Goal: Feedback & Contribution: Submit feedback/report problem

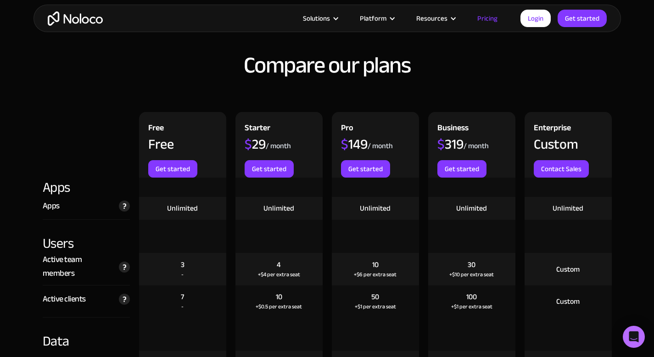
scroll to position [994, 0]
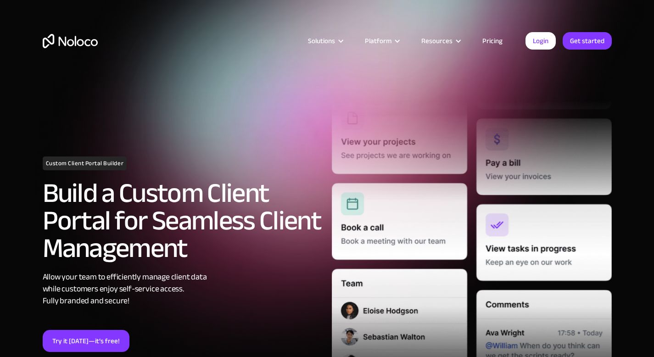
click at [494, 40] on link "Pricing" at bounding box center [492, 41] width 43 height 12
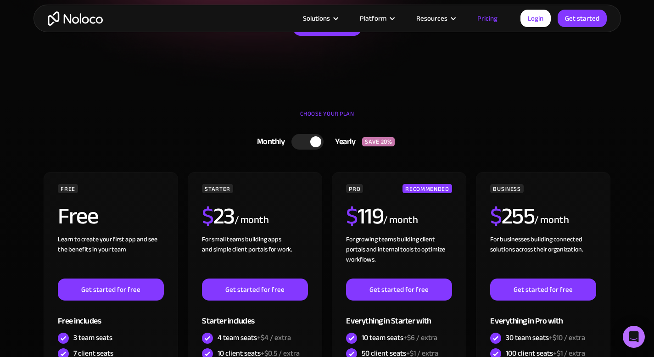
scroll to position [183, 0]
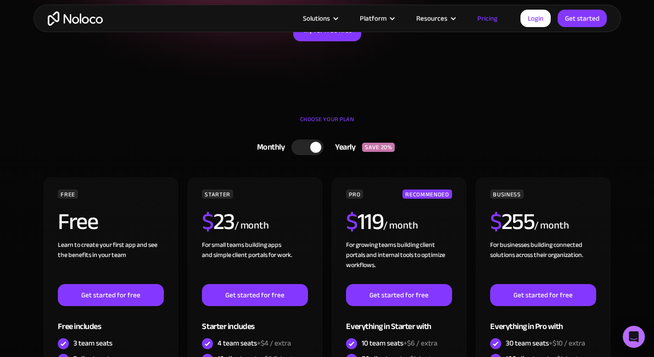
click at [315, 146] on div at bounding box center [315, 147] width 11 height 11
click at [313, 146] on div at bounding box center [311, 148] width 32 height 16
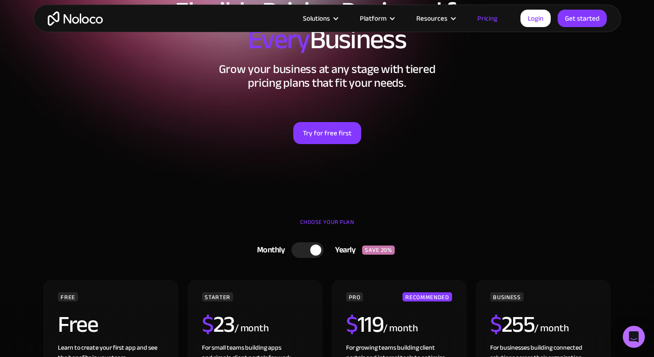
scroll to position [0, 0]
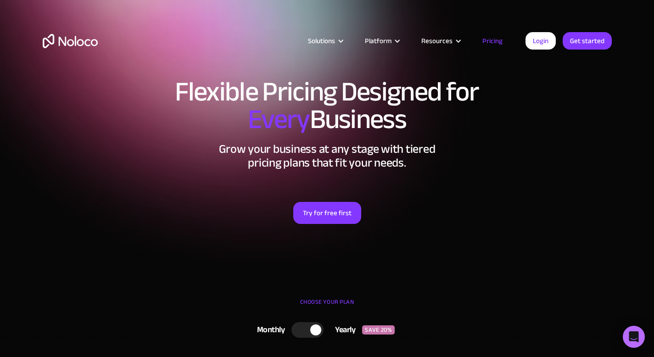
click at [487, 42] on link "Pricing" at bounding box center [492, 41] width 43 height 12
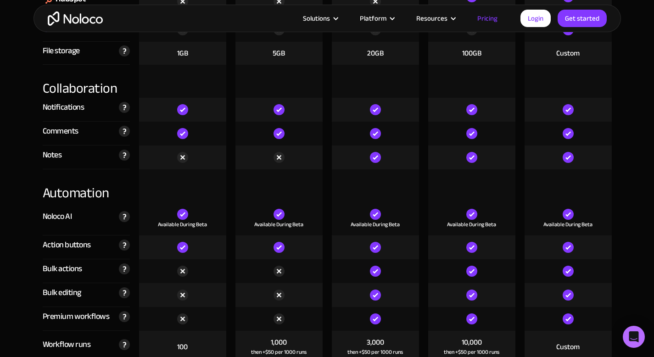
scroll to position [1705, 0]
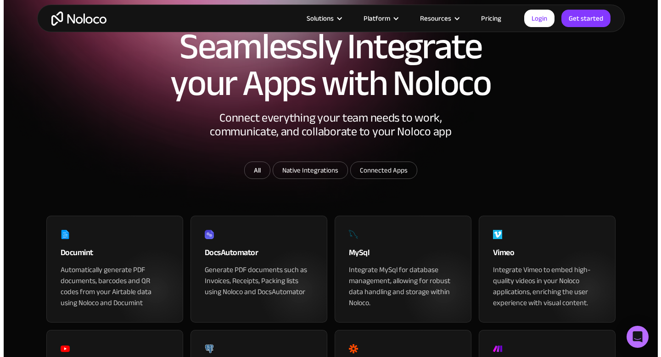
scroll to position [59, 0]
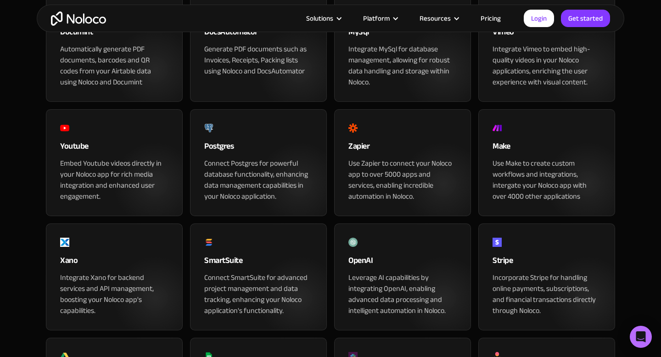
scroll to position [287, 0]
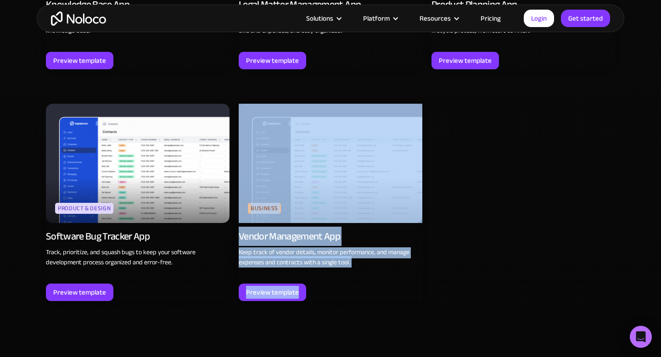
scroll to position [2513, 0]
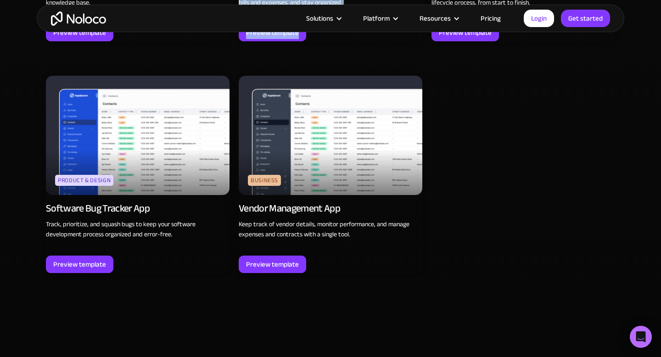
scroll to position [2571, 0]
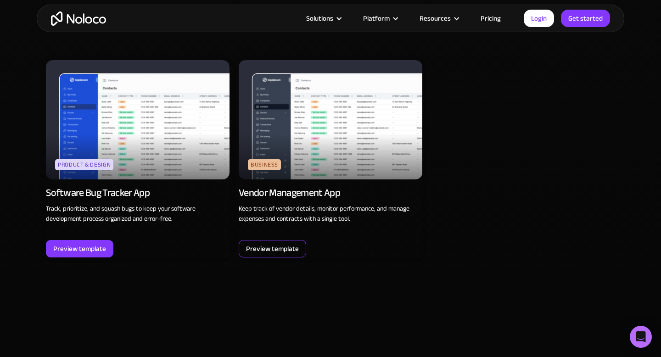
click at [281, 248] on div "Preview template" at bounding box center [272, 249] width 53 height 12
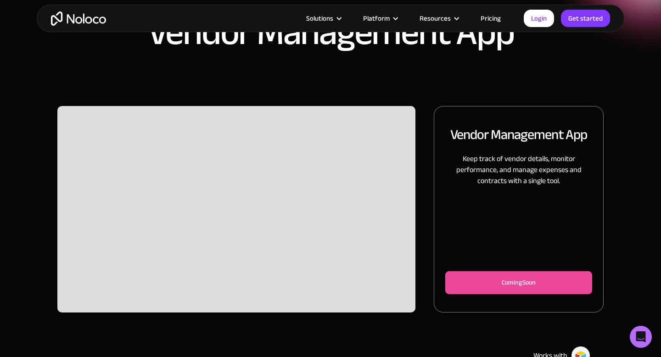
scroll to position [35, 0]
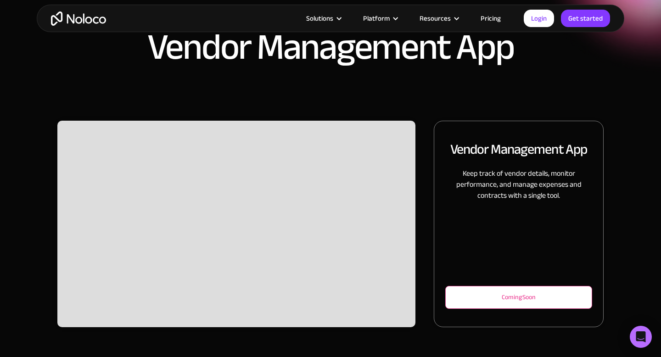
click at [492, 297] on div "Coming Soon" at bounding box center [519, 297] width 117 height 11
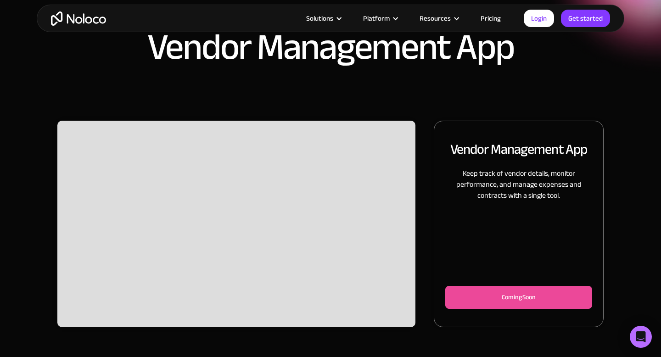
click at [306, 88] on div "Vendor Management App" at bounding box center [330, 43] width 661 height 156
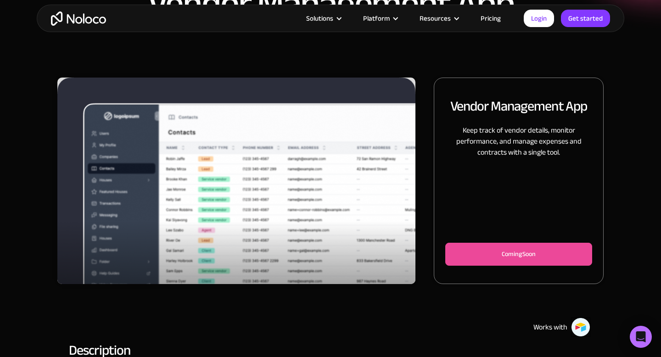
scroll to position [79, 0]
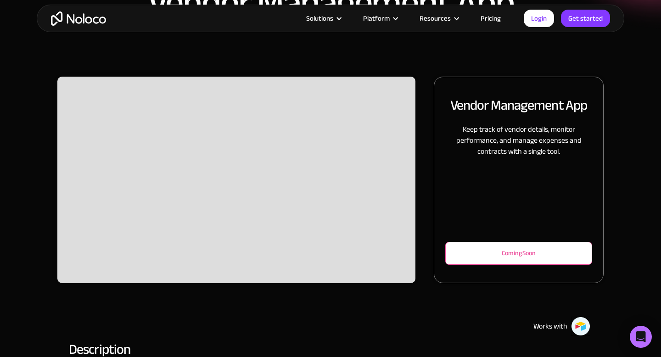
click at [512, 255] on div "Coming Soon" at bounding box center [519, 253] width 117 height 11
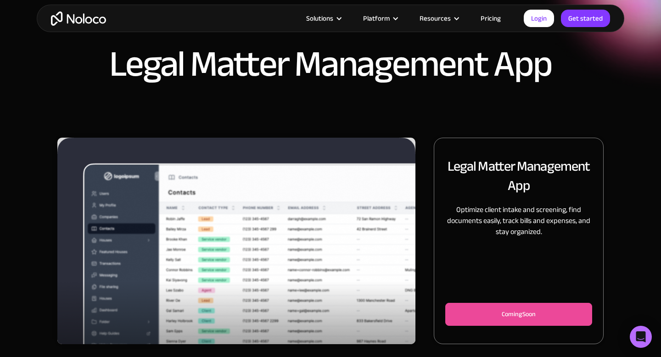
scroll to position [27, 0]
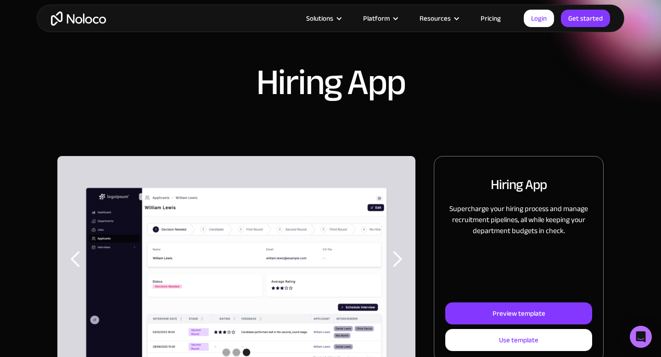
scroll to position [59, 0]
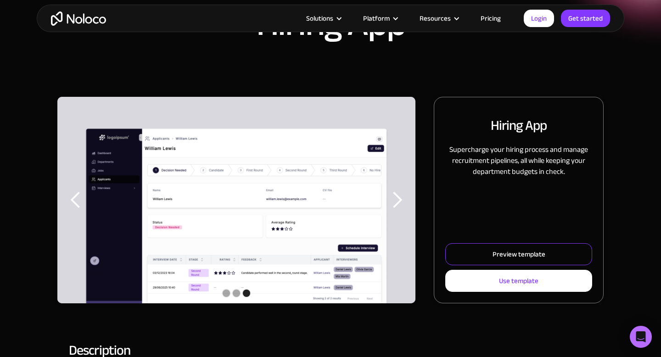
click at [499, 263] on link "Preview template" at bounding box center [518, 254] width 147 height 22
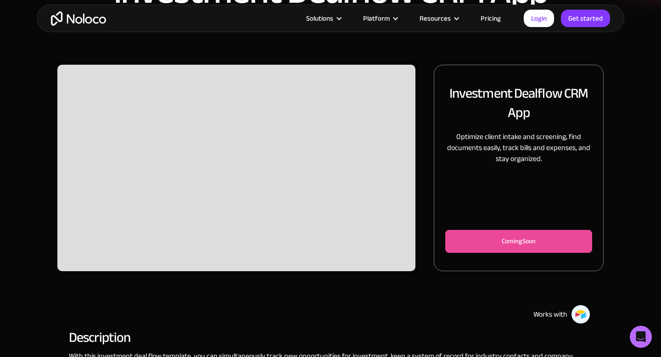
scroll to position [104, 0]
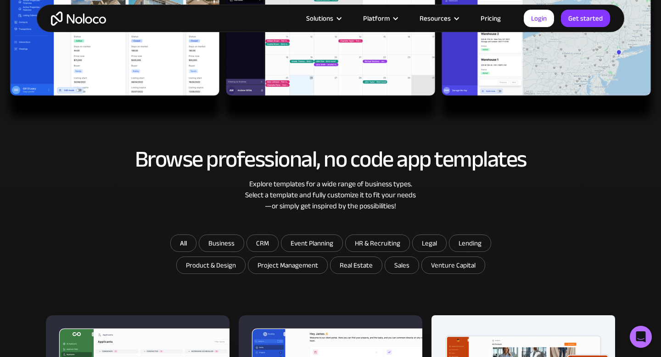
scroll to position [374, 0]
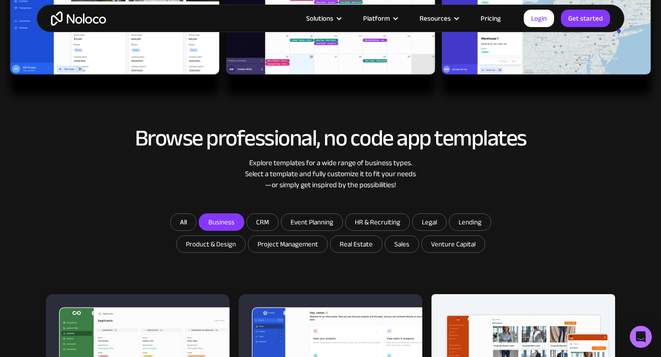
click at [218, 224] on input "Business" at bounding box center [221, 222] width 45 height 17
checkbox input "true"
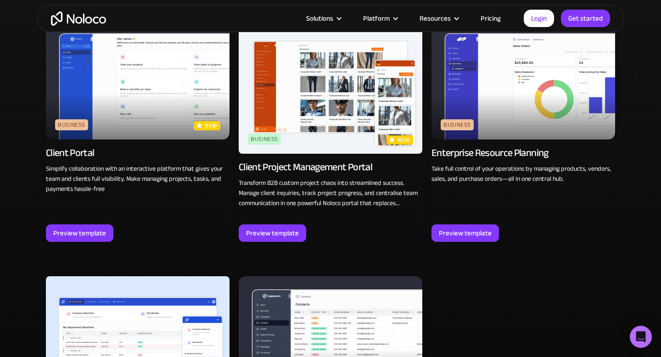
scroll to position [626, 0]
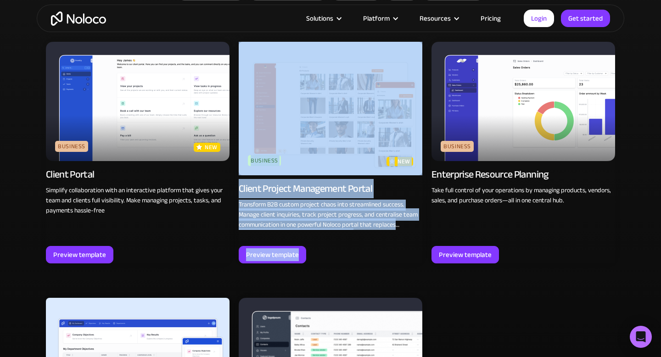
click at [529, 348] on div "Business new Client Portal Simplify collaboration with an interactive platform …" at bounding box center [330, 271] width 569 height 468
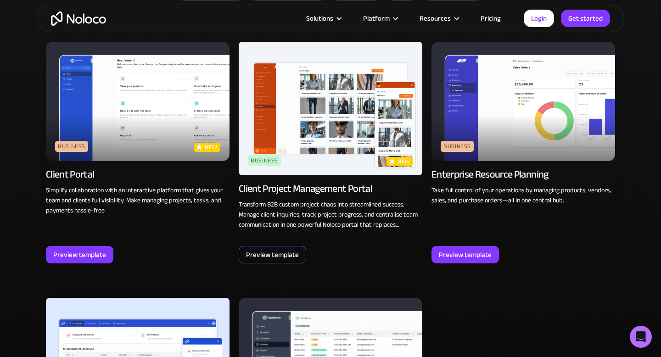
click at [296, 262] on div "Preview template" at bounding box center [273, 254] width 68 height 17
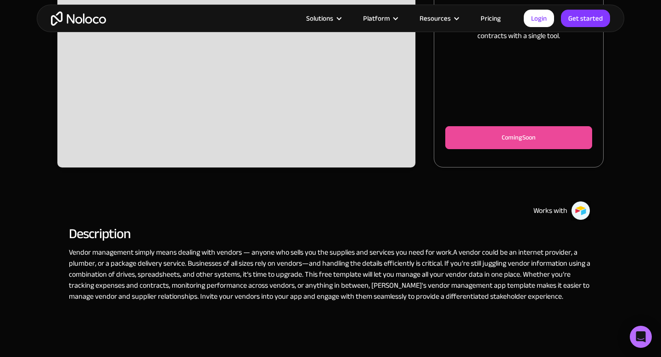
scroll to position [205, 0]
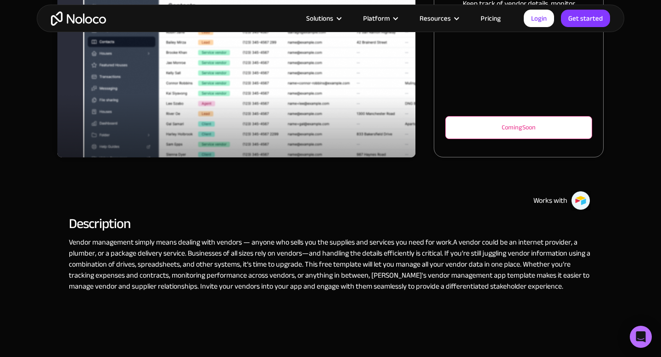
click at [498, 135] on div "Coming Soon" at bounding box center [518, 127] width 147 height 23
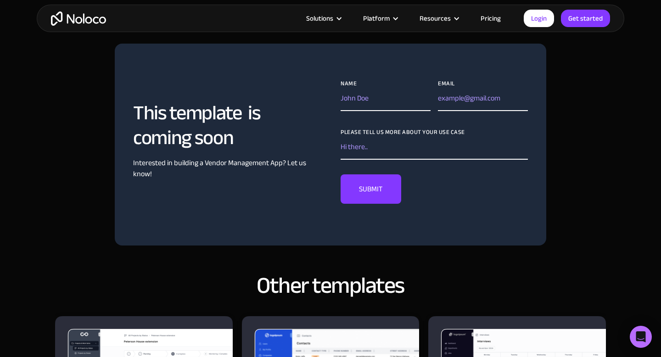
scroll to position [534, 0]
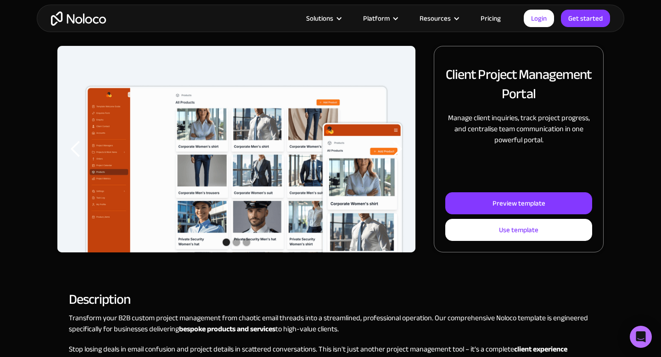
scroll to position [111, 0]
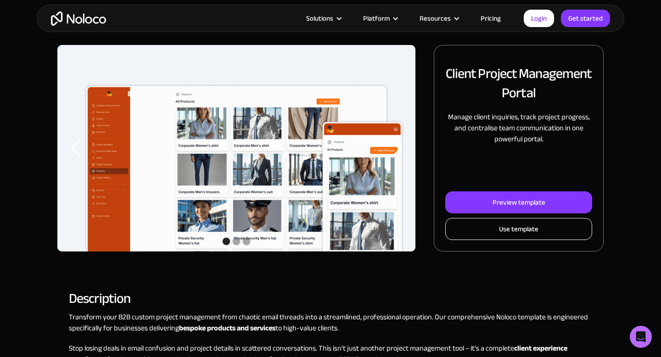
click at [471, 235] on link "Use template" at bounding box center [518, 229] width 147 height 22
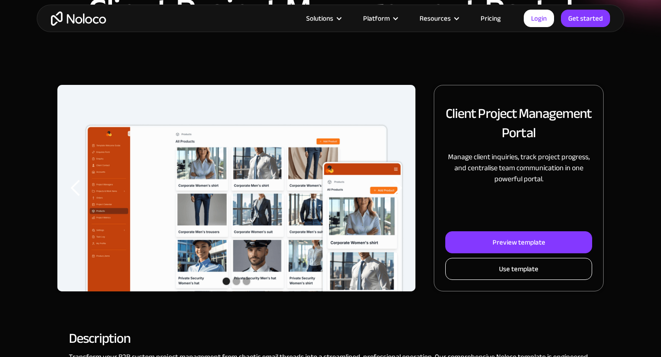
click at [495, 268] on link "Use template" at bounding box center [518, 269] width 147 height 22
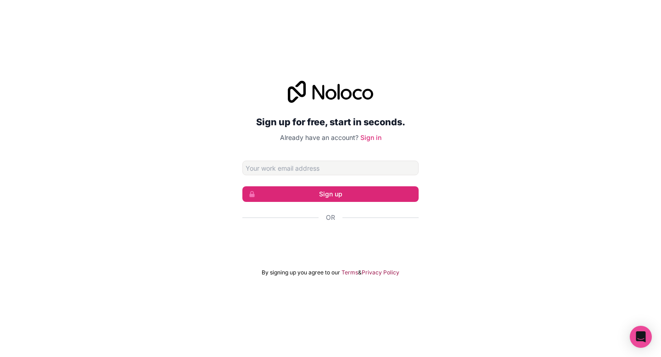
click at [468, 144] on div "Sign up for free, start in seconds. Already have an account? Sign in Sign up Or…" at bounding box center [330, 178] width 661 height 221
click at [375, 135] on link "Sign in" at bounding box center [371, 138] width 21 height 8
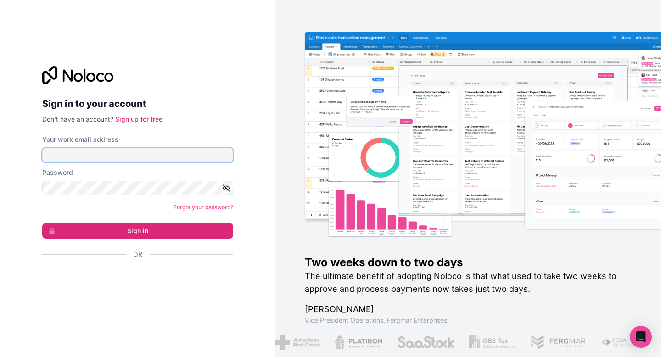
click at [180, 161] on input "Your work email address" at bounding box center [137, 155] width 191 height 15
type input "stevenhinh@gallowaypierce.com.au"
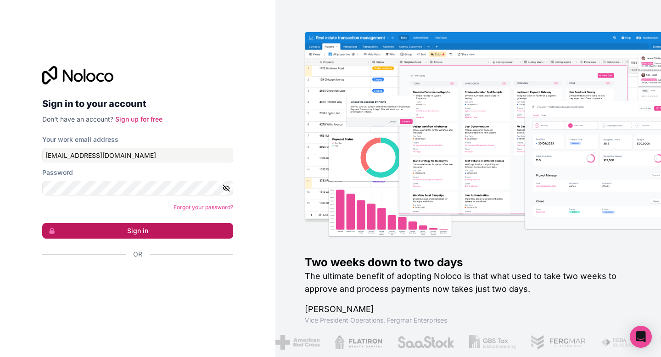
click at [142, 226] on button "Sign in" at bounding box center [137, 231] width 191 height 16
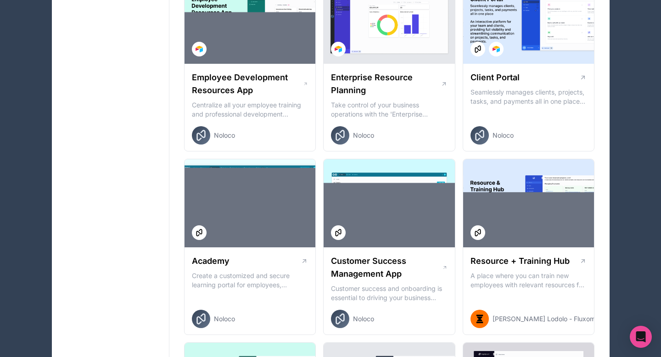
scroll to position [1255, 0]
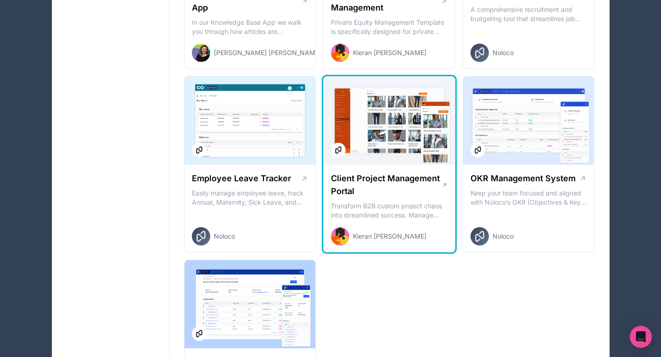
click at [428, 180] on h1 "Client Project Management Portal" at bounding box center [386, 185] width 111 height 26
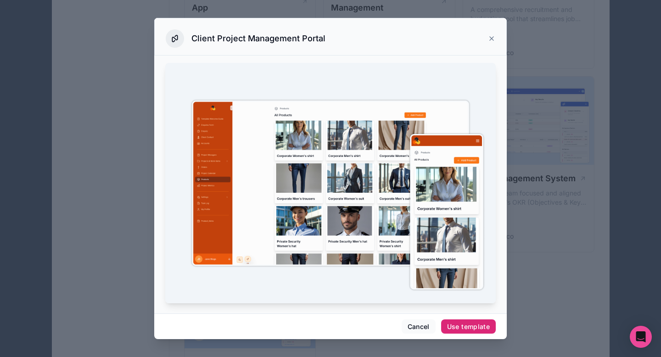
click at [462, 325] on div "Use template" at bounding box center [468, 327] width 43 height 8
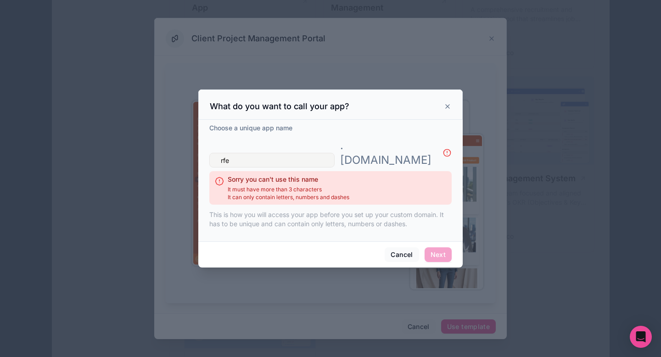
type input "rfef"
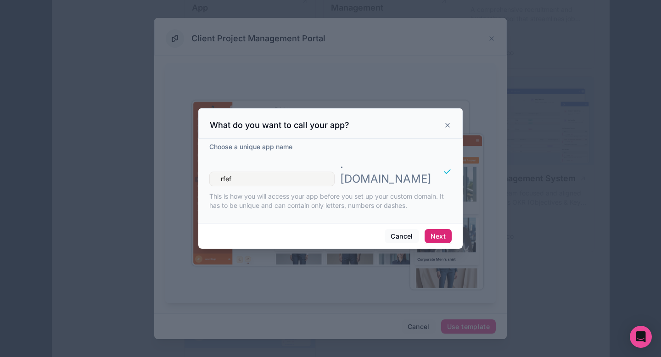
click at [437, 231] on button "Next" at bounding box center [438, 236] width 27 height 15
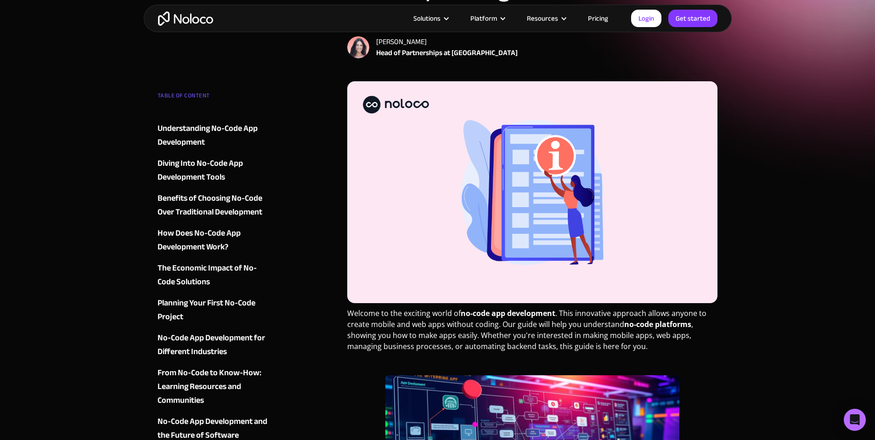
click at [226, 135] on div "Understanding No-Code App Development" at bounding box center [213, 136] width 111 height 28
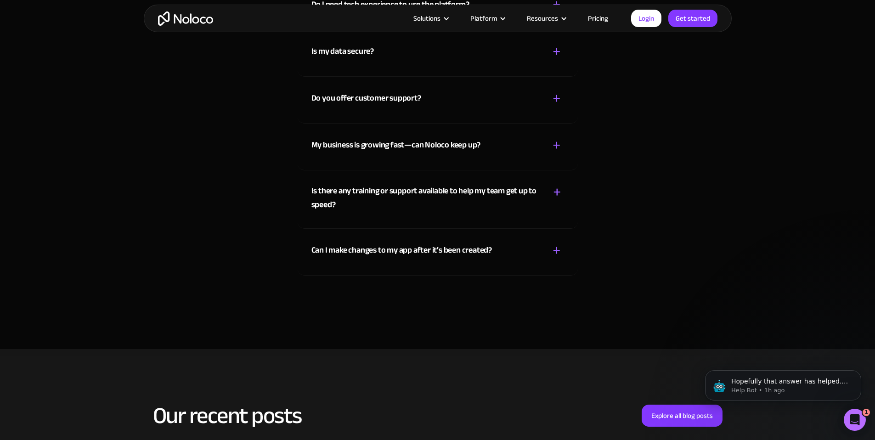
scroll to position [6305, 0]
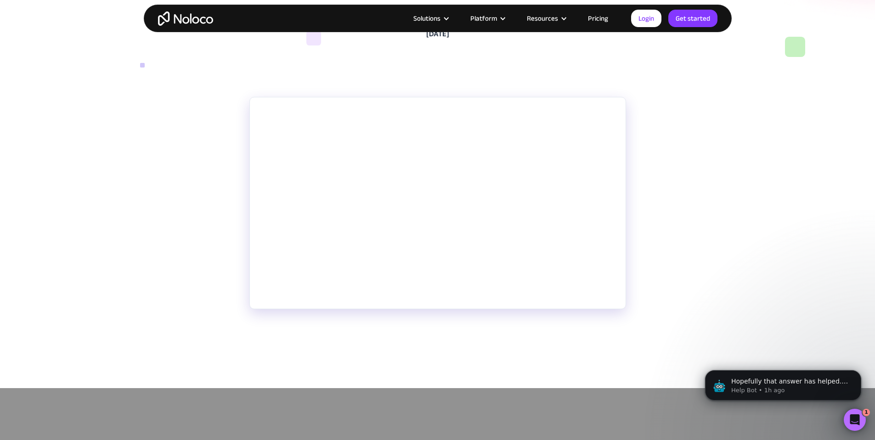
scroll to position [135, 0]
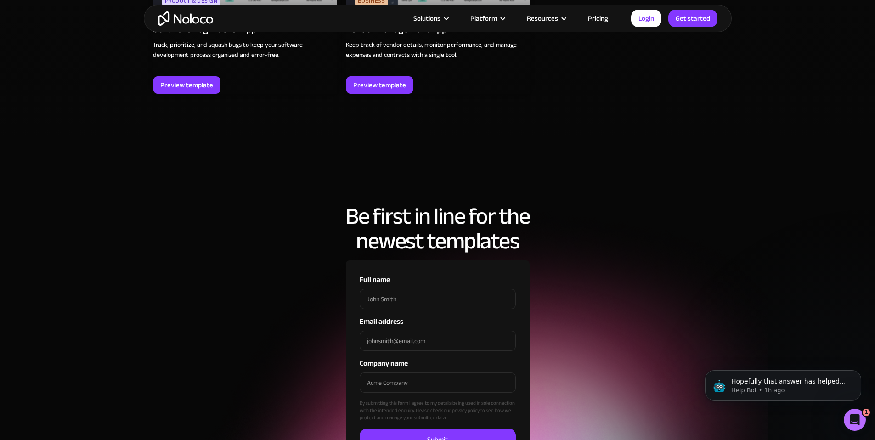
scroll to position [2475, 0]
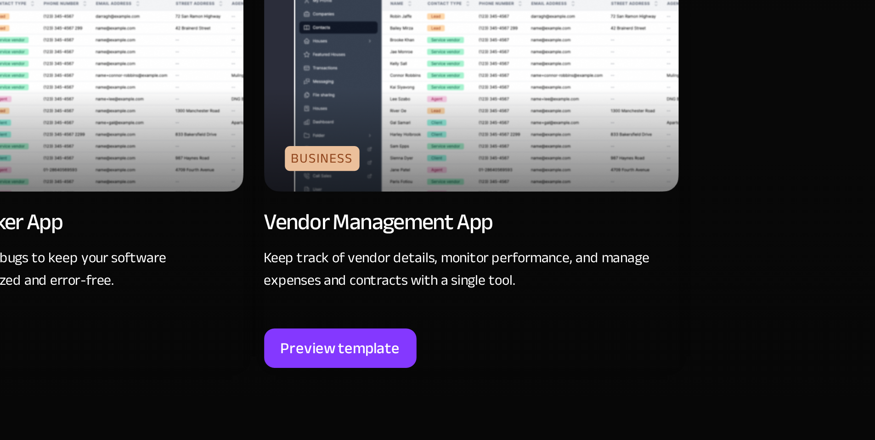
click at [431, 286] on img at bounding box center [438, 269] width 184 height 119
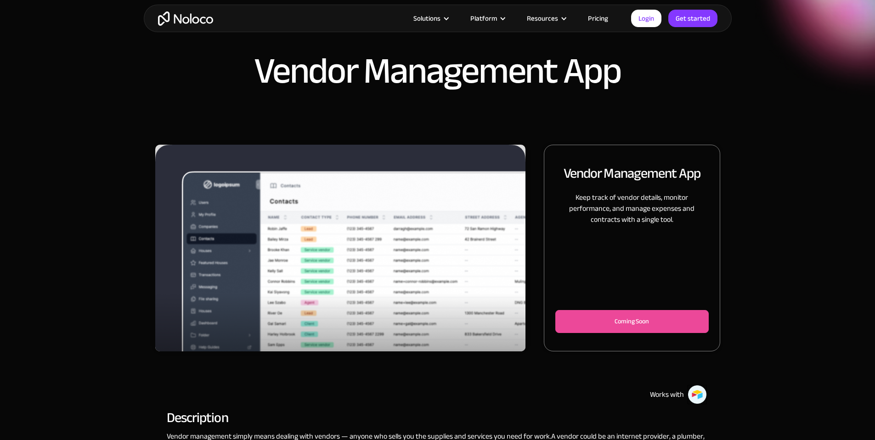
scroll to position [112, 0]
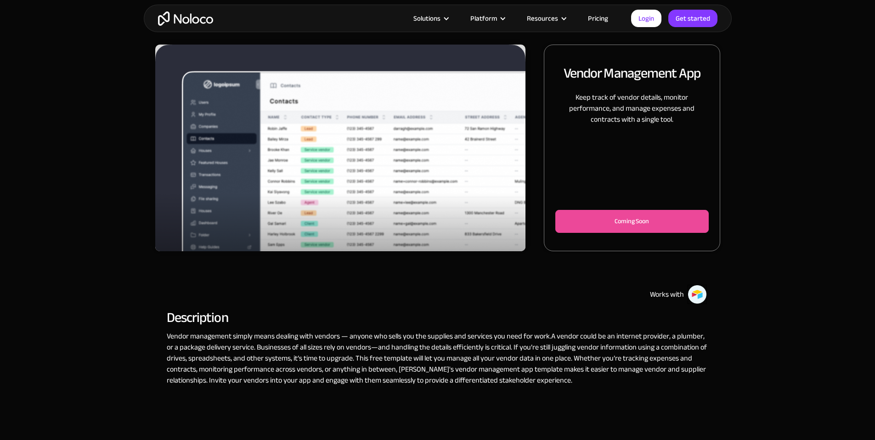
click at [758, 197] on div "Vendor Management App Keep track of vendor details, monitor performance, and ma…" at bounding box center [437, 239] width 875 height 389
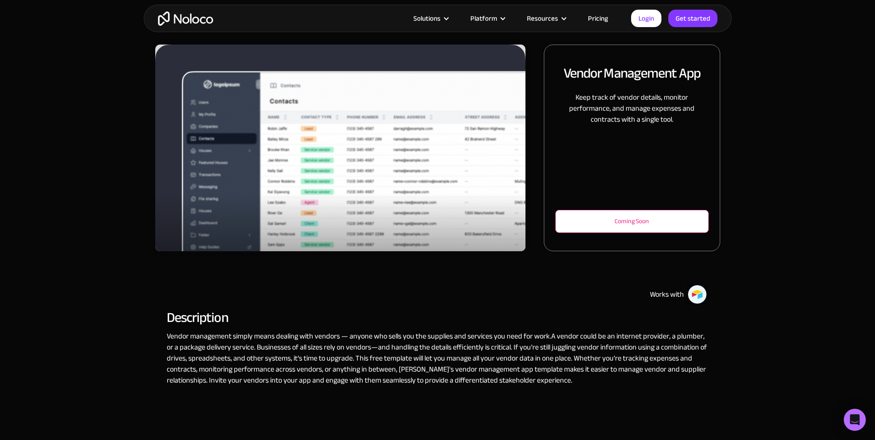
click at [634, 227] on div "Coming Soon" at bounding box center [631, 221] width 123 height 11
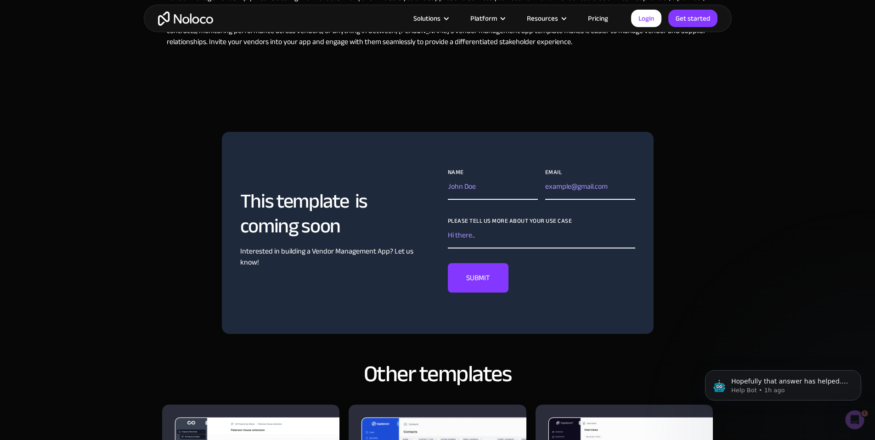
scroll to position [0, 0]
click at [510, 200] on input "Name" at bounding box center [493, 189] width 90 height 22
type input "Steven"
click at [568, 200] on input "stevenhinh2010@hotmail.com" at bounding box center [590, 189] width 90 height 22
click at [598, 200] on input "stevenhsinh2010@hotmail.com" at bounding box center [590, 189] width 90 height 22
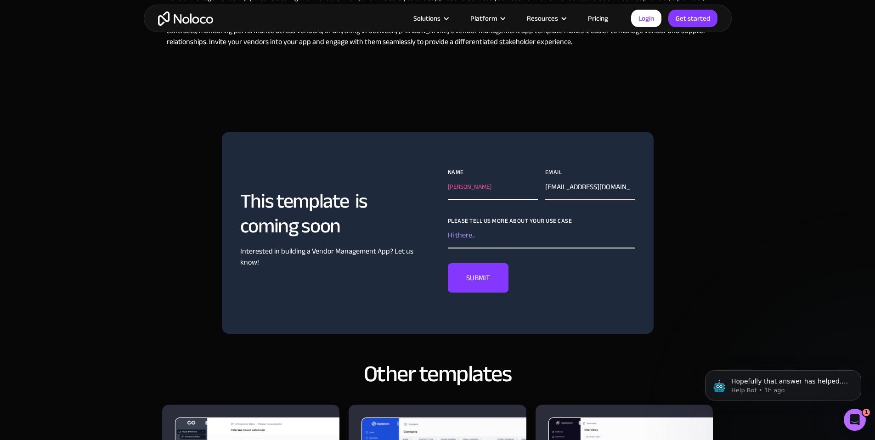
click at [598, 200] on input "stevenhsinh2010@hotmail.com" at bounding box center [590, 189] width 90 height 22
click at [585, 200] on input "stevenhsinh2010@hotmail.com" at bounding box center [590, 189] width 90 height 22
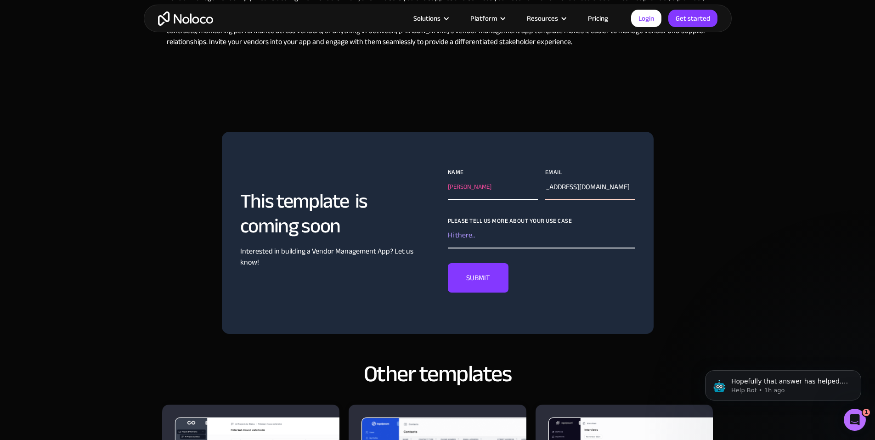
type input "stevenhinh@gallowaypierce.com.au"
click at [671, 163] on section "This template is coming soon Interested in building a Vendor Management App? Le…" at bounding box center [437, 223] width 875 height 257
click at [511, 248] on input "Please tell us more about your use case" at bounding box center [541, 237] width 187 height 22
paste input "We are a procurement execution and supplier management consultancy supporting e…"
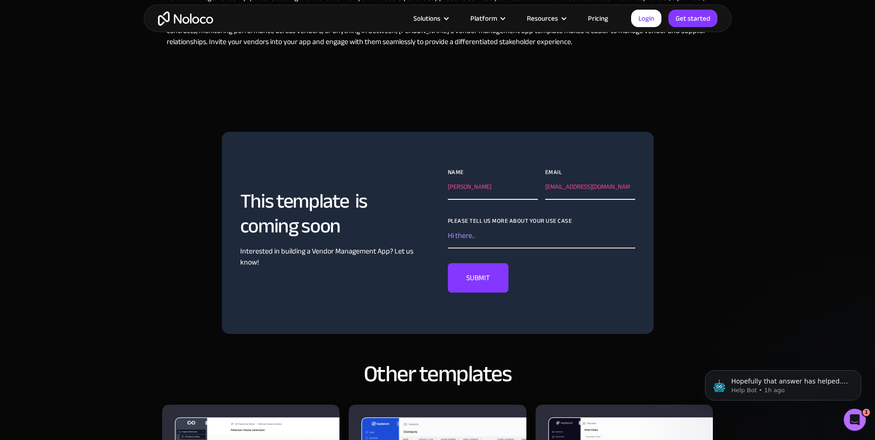
type input "We are a procurement execution and supplier management consultancy supporting e…"
click at [535, 248] on input "We are a procurement execution and supplier management consultancy supporting e…" at bounding box center [541, 237] width 187 height 22
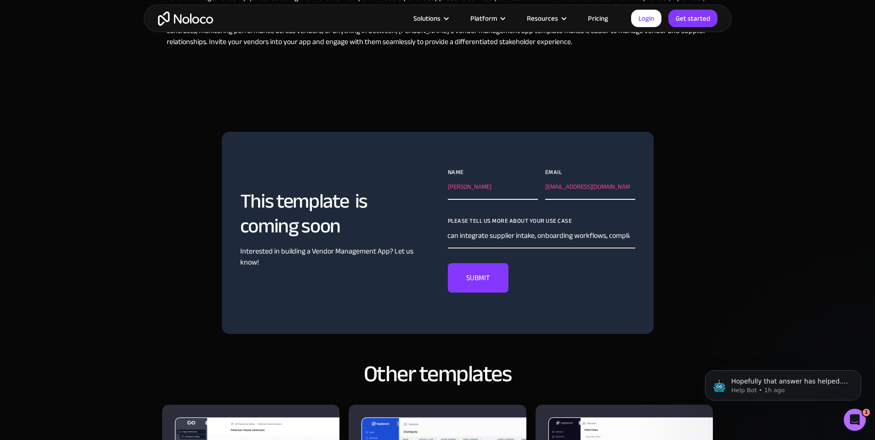
scroll to position [0, 625]
click at [602, 248] on input "We are a procurement execution and supplier management consultancy supporting e…" at bounding box center [541, 237] width 187 height 22
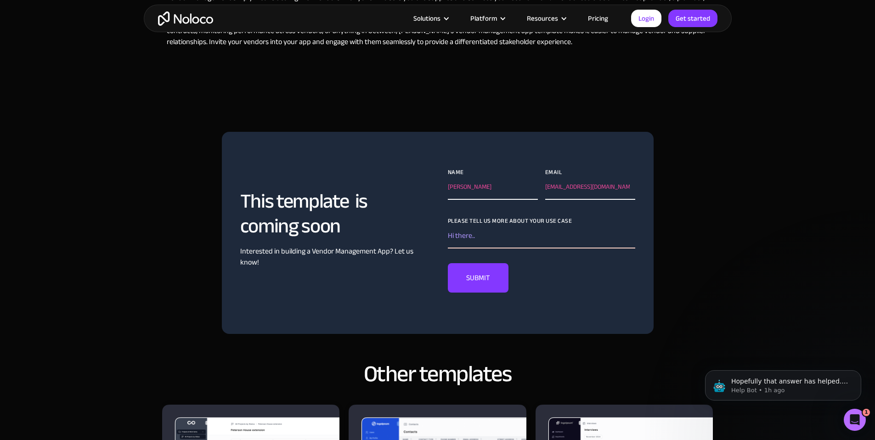
paste input "We are interested in a vendor management app that can integrate supplier intake…"
type input "We are interested in a vendor management app that can integrate supplier intake…"
click at [499, 293] on input "SUBMIT" at bounding box center [478, 277] width 61 height 29
type input "Please wait..."
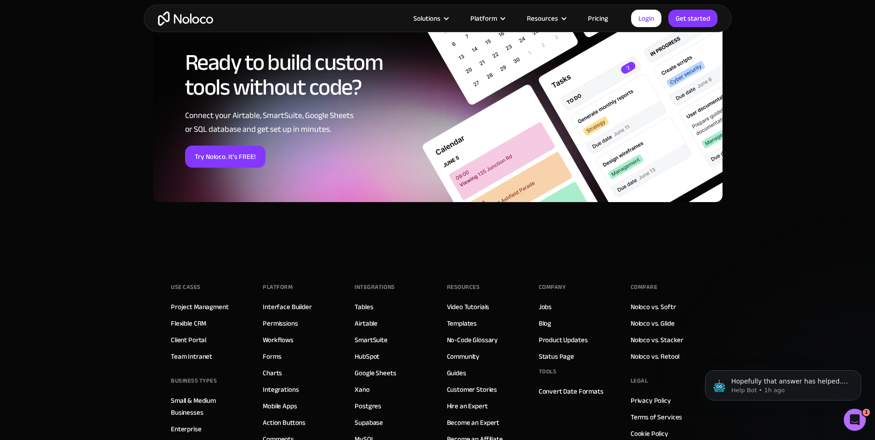
scroll to position [1087, 0]
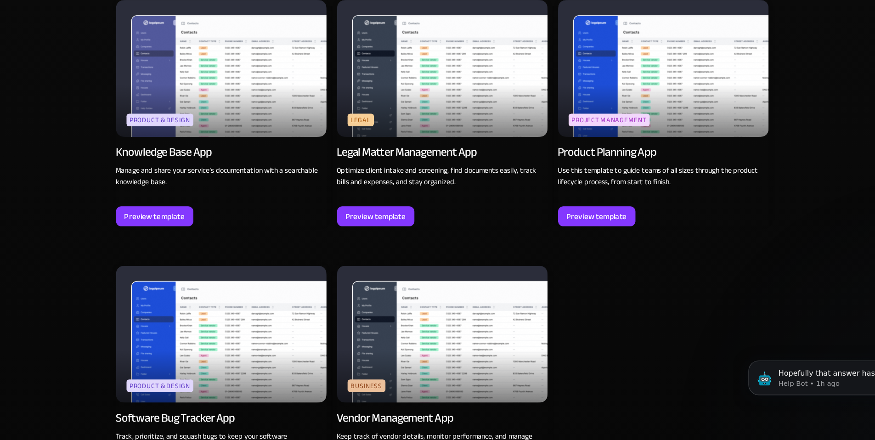
scroll to position [2397, 0]
